Goal: Transaction & Acquisition: Purchase product/service

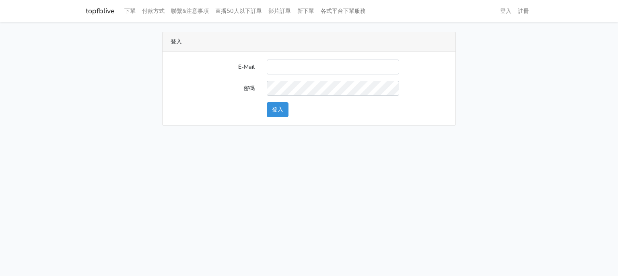
type input "g07231987@gmail.com"
click at [268, 111] on button "登入" at bounding box center [278, 109] width 22 height 15
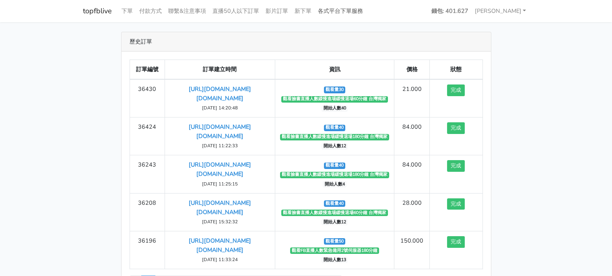
click at [355, 10] on link "各式平台下單服務" at bounding box center [340, 11] width 51 height 16
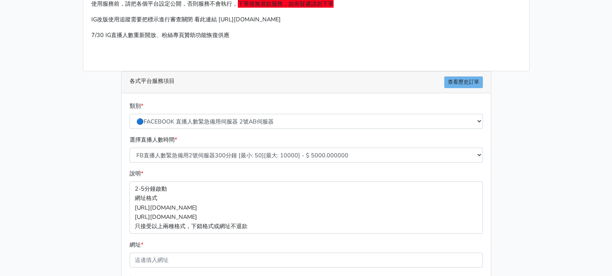
scroll to position [80, 0]
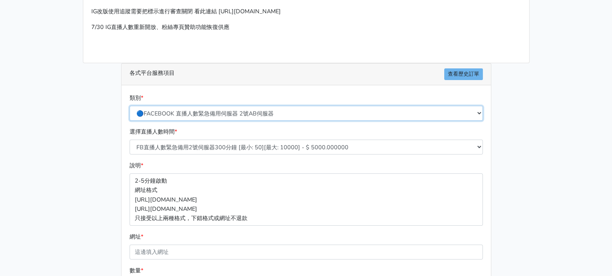
click at [302, 111] on select "🔵FACEBOOK 直播人數緊急備用伺服器 2號AB伺服器 🔵FACEBOOK 網軍專用貼文留言 安全保密 🔵9/30 FACEBOOK 直播人數緩慢進場緩慢…" at bounding box center [306, 113] width 353 height 15
select select "🔵9/30 FACEBOOK 直播人數緩慢進場緩慢退場 台灣獨家"
click at [130, 106] on select "🔵FACEBOOK 直播人數緊急備用伺服器 2號AB伺服器 🔵FACEBOOK 網軍專用貼文留言 安全保密 🔵9/30 FACEBOOK 直播人數緩慢進場緩慢…" at bounding box center [306, 113] width 353 height 15
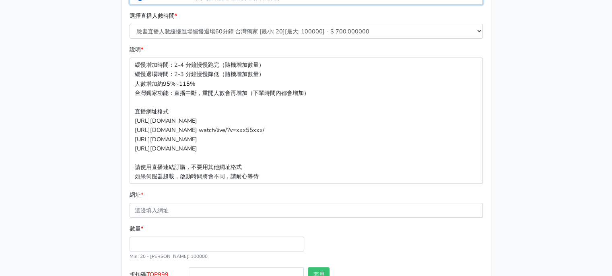
scroll to position [121, 0]
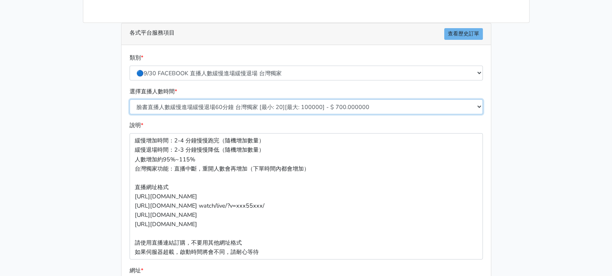
click at [241, 107] on select "臉書直播人數緩慢進場緩慢退場60分鐘 台灣獨家 [最小: 20][最大: 100000] - $ 700.000000 臉書直播人數緩慢進場緩慢退場120分鐘…" at bounding box center [306, 106] width 353 height 15
select select "558"
click at [130, 99] on select "臉書直播人數緩慢進場緩慢退場60分鐘 台灣獨家 [最小: 20][最大: 100000] - $ 700.000000 臉書直播人數緩慢進場緩慢退場120分鐘…" at bounding box center [306, 106] width 353 height 15
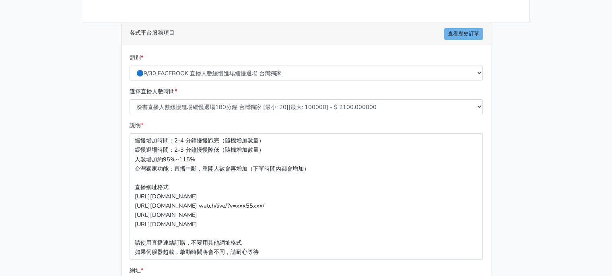
click at [73, 162] on main "請照說明的網址格式下單，這邊的服務都沒退款項目，下單就無法退款 此服務無保固，如愛心、讚、追蹤、觀看次數等等，如有掉落，不會補充 使用服務前，請把各個平台設定…" at bounding box center [306, 154] width 612 height 507
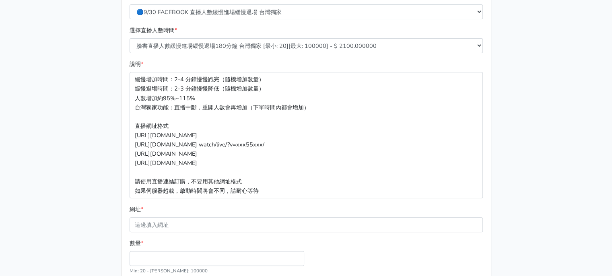
scroll to position [253, 0]
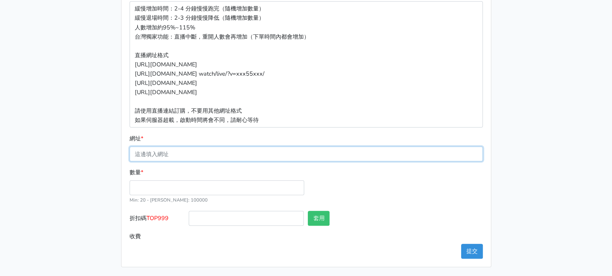
click at [191, 150] on input "網址 *" at bounding box center [306, 153] width 353 height 15
paste input "[URL][DOMAIN_NAME][DOMAIN_NAME]"
type input "[URL][DOMAIN_NAME][DOMAIN_NAME]"
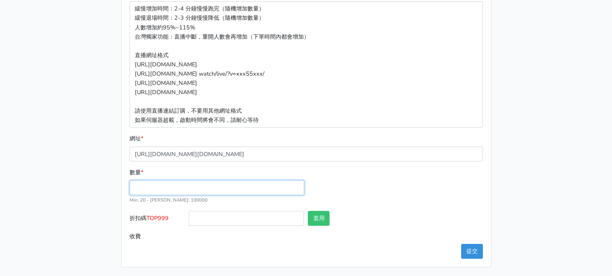
click at [158, 184] on input "數量 *" at bounding box center [217, 187] width 175 height 15
type input "40"
type input "84.000"
click at [436, 204] on div "數量 * 40 Min: 20 - [PERSON_NAME]: 100000" at bounding box center [305, 189] width 357 height 43
click at [476, 253] on button "提交" at bounding box center [472, 251] width 22 height 15
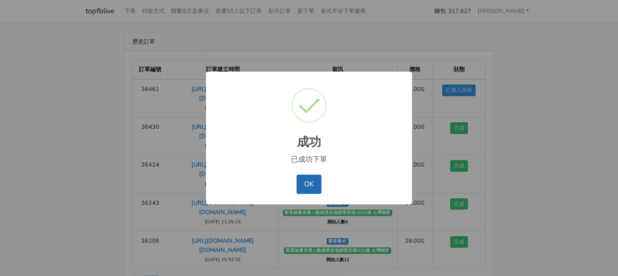
click at [306, 187] on button "OK" at bounding box center [308, 184] width 25 height 19
